Goal: Task Accomplishment & Management: Use online tool/utility

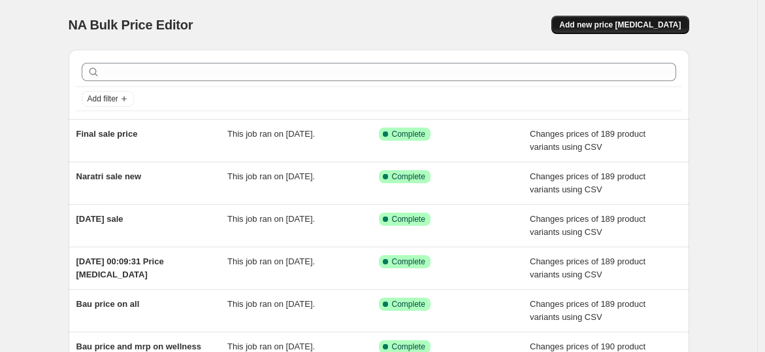
click at [634, 25] on span "Add new price [MEDICAL_DATA]" at bounding box center [620, 25] width 122 height 10
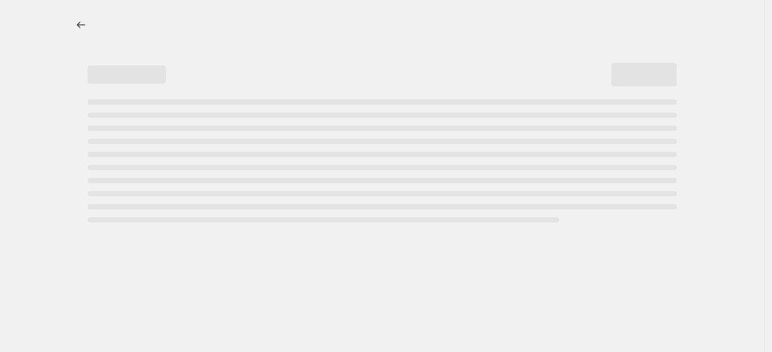
select select "percentage"
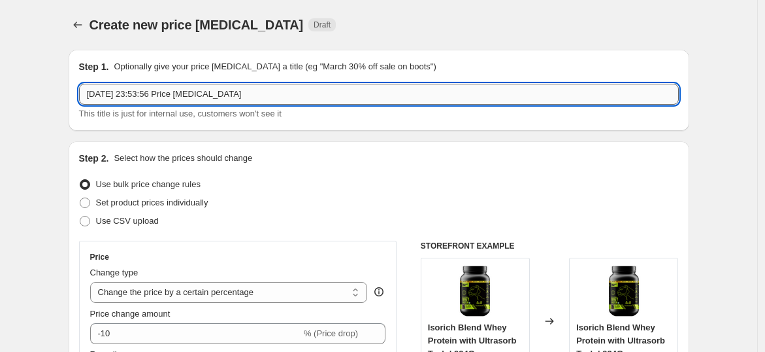
click at [246, 95] on input "[DATE] 23:53:56 Price [MEDICAL_DATA]" at bounding box center [379, 94] width 600 height 21
type input "1"
type input "sale end bau"
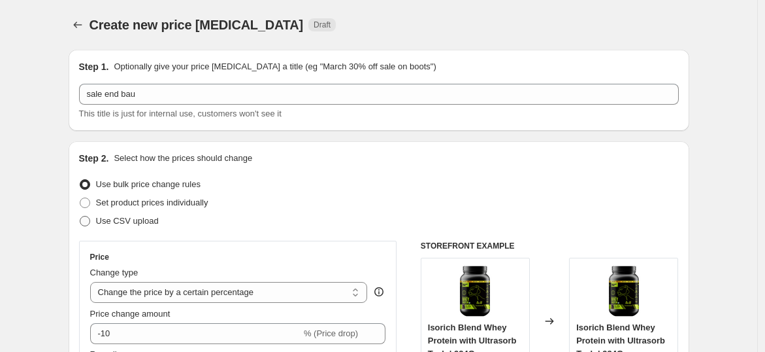
click at [136, 222] on span "Use CSV upload" at bounding box center [127, 221] width 63 height 10
click at [80, 216] on input "Use CSV upload" at bounding box center [80, 216] width 1 height 1
radio input "true"
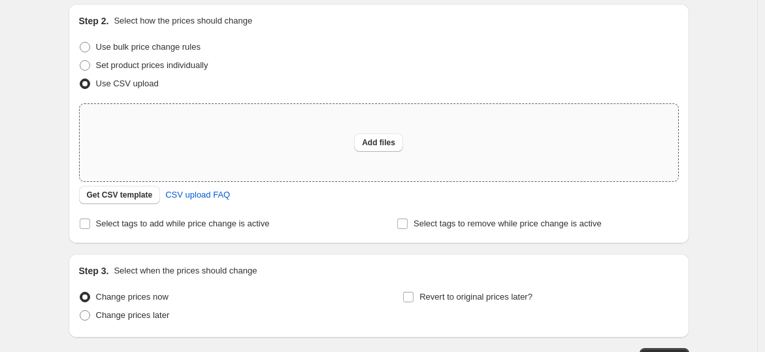
scroll to position [138, 0]
click at [384, 142] on span "Add files" at bounding box center [378, 142] width 33 height 10
type input "C:\fakepath\Bau Pricing.csv"
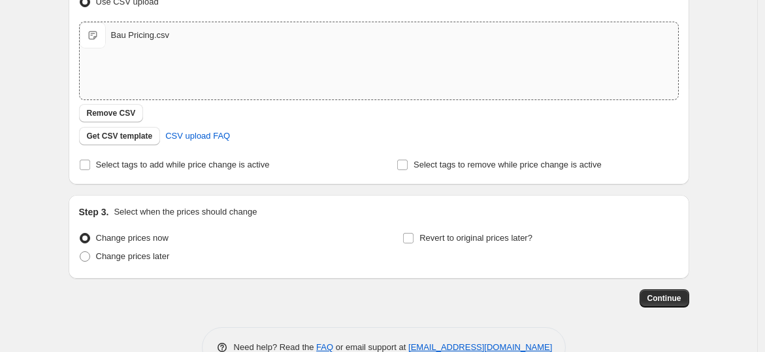
scroll to position [254, 0]
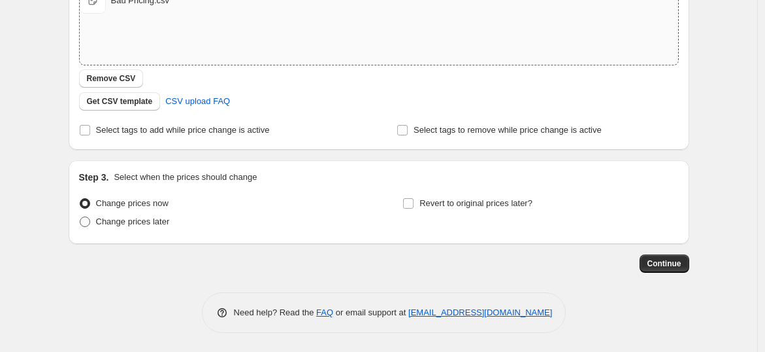
click at [138, 222] on span "Change prices later" at bounding box center [133, 221] width 74 height 10
click at [80, 217] on input "Change prices later" at bounding box center [80, 216] width 1 height 1
radio input "true"
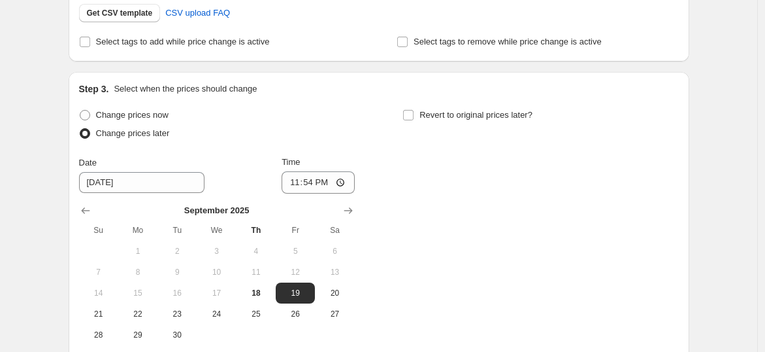
scroll to position [362, 0]
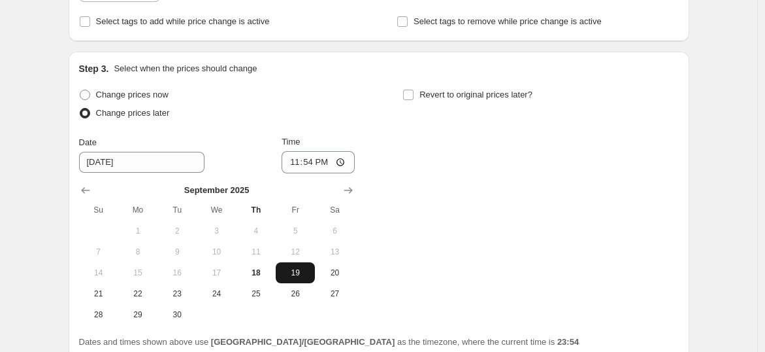
click at [310, 272] on span "19" at bounding box center [295, 272] width 29 height 10
click at [325, 159] on input "23:54" at bounding box center [318, 162] width 73 height 22
click at [318, 161] on input "23:54" at bounding box center [318, 162] width 73 height 22
click at [345, 161] on input "23:54" at bounding box center [318, 162] width 73 height 22
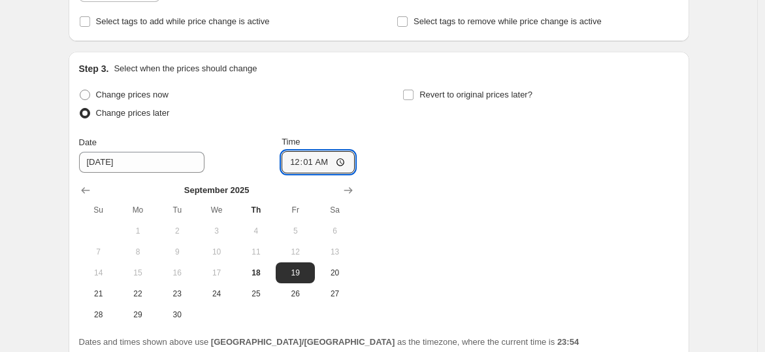
type input "00:01"
click at [431, 190] on div "Change prices now Change prices later Date [DATE] Time 00:[DATE] Mo Tu We Th Fr…" at bounding box center [379, 205] width 600 height 239
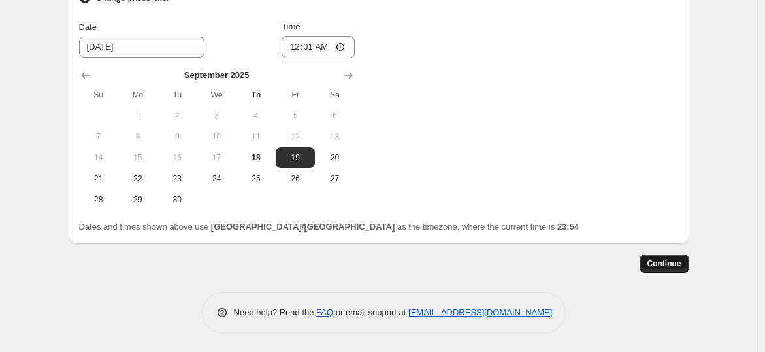
click at [674, 260] on span "Continue" at bounding box center [665, 263] width 34 height 10
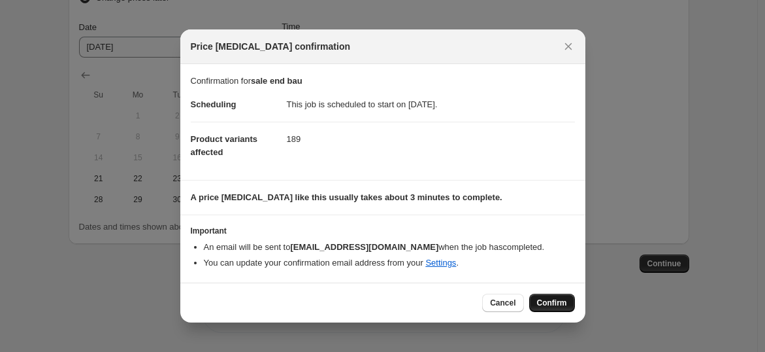
click at [557, 303] on span "Confirm" at bounding box center [552, 302] width 30 height 10
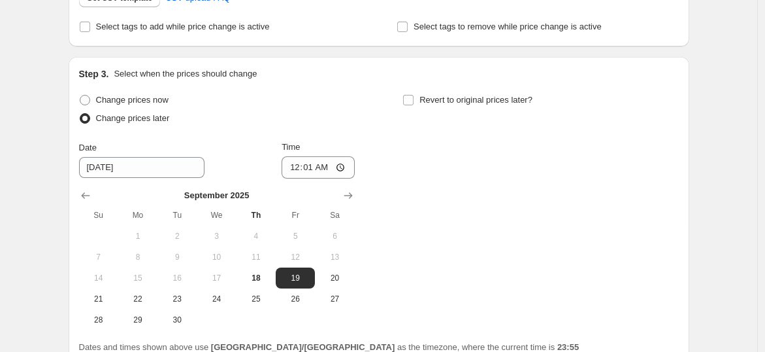
scroll to position [556, 0]
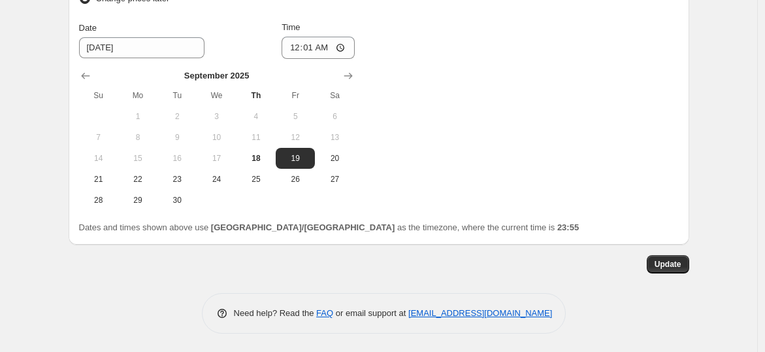
click at [672, 264] on span "Update" at bounding box center [668, 264] width 27 height 10
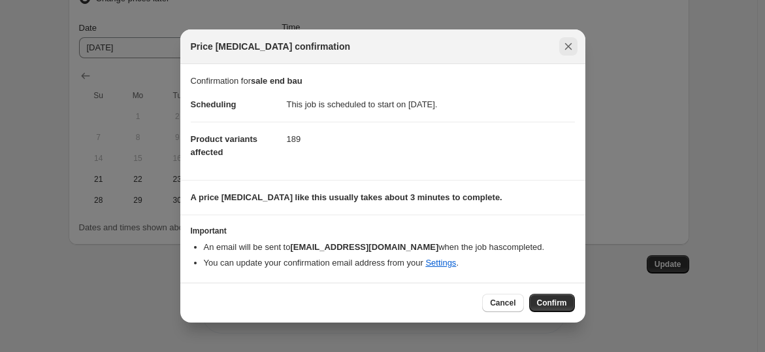
click at [565, 44] on icon "Close" at bounding box center [568, 46] width 7 height 7
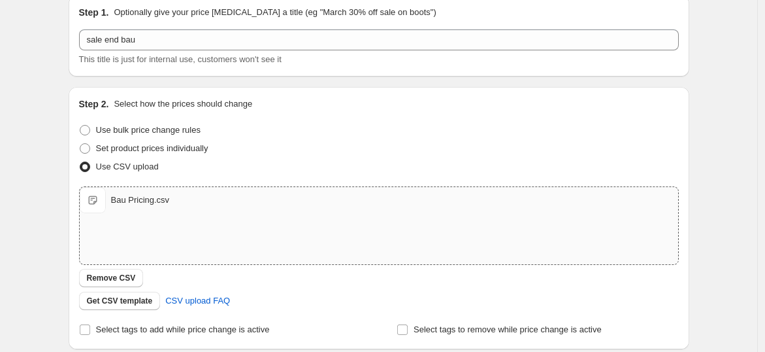
scroll to position [0, 0]
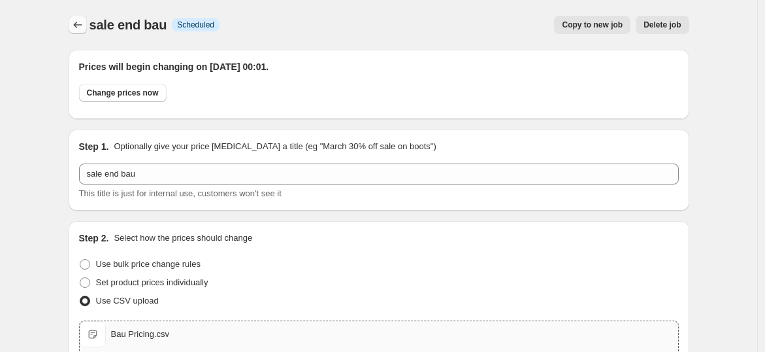
click at [80, 24] on icon "Price change jobs" at bounding box center [77, 24] width 13 height 13
